Goal: Task Accomplishment & Management: Manage account settings

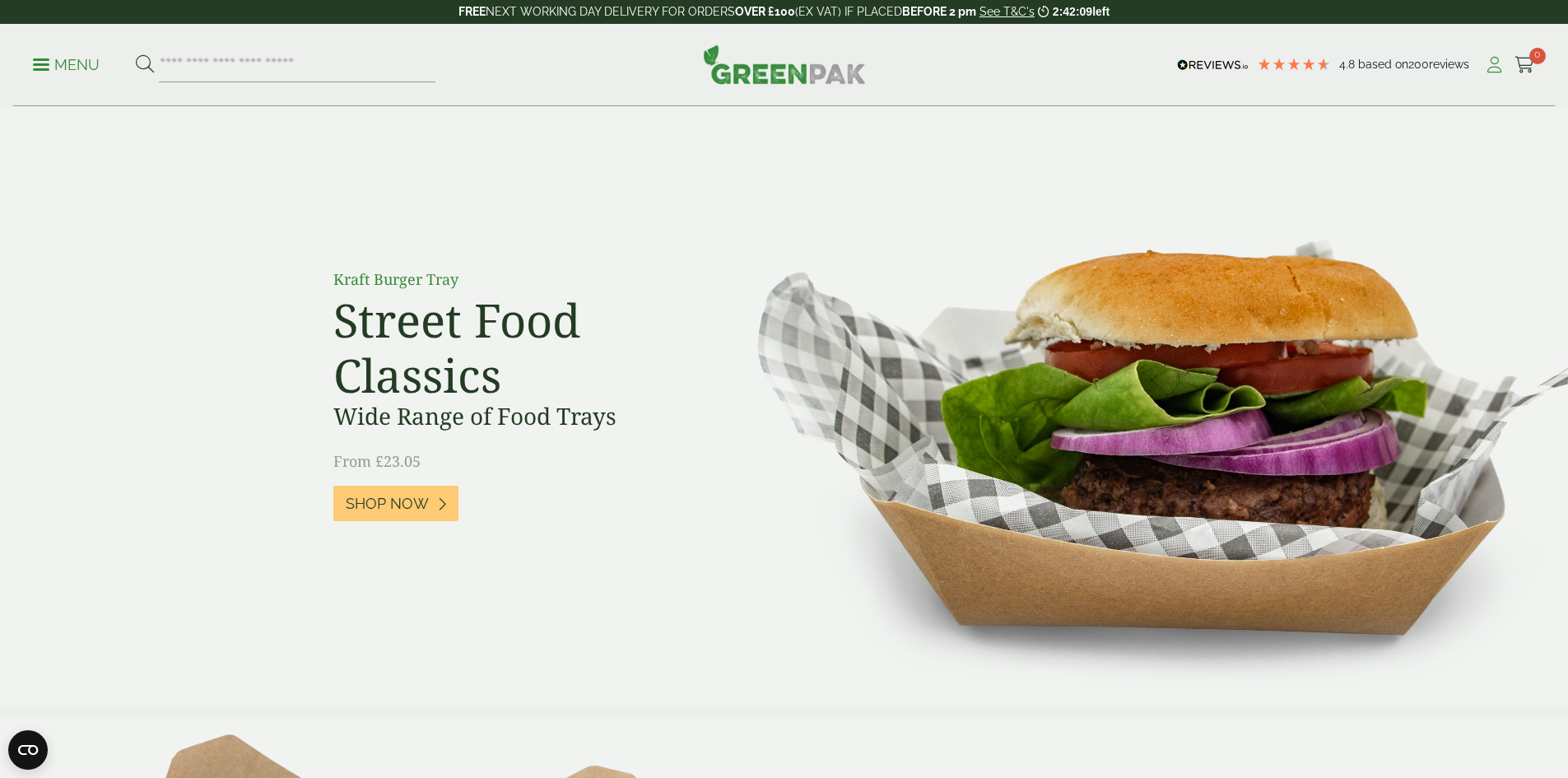
click at [1492, 68] on icon at bounding box center [1494, 64] width 21 height 16
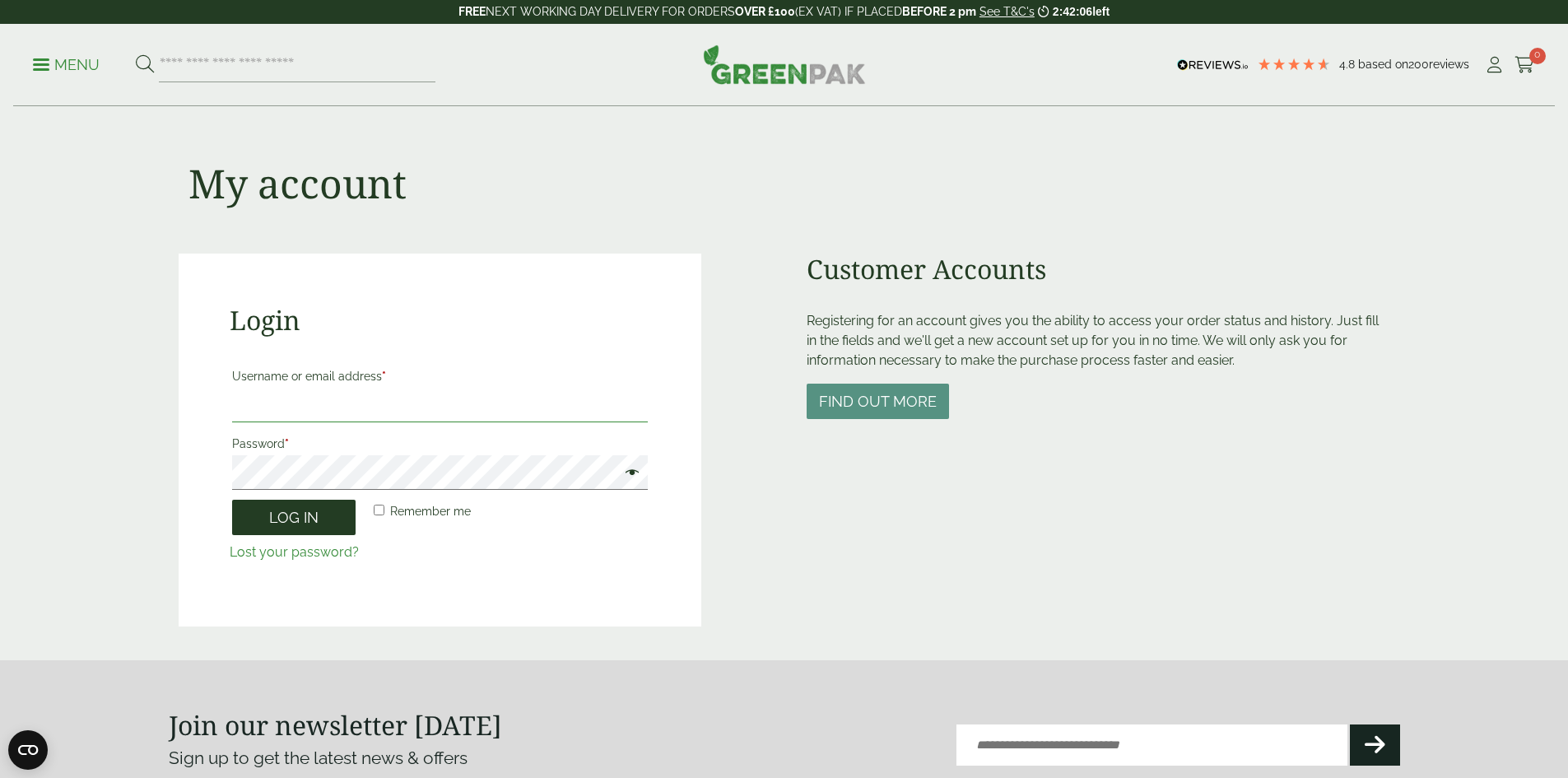
type input "**********"
click at [314, 515] on button "Log in" at bounding box center [294, 517] width 124 height 35
